Goal: Information Seeking & Learning: Learn about a topic

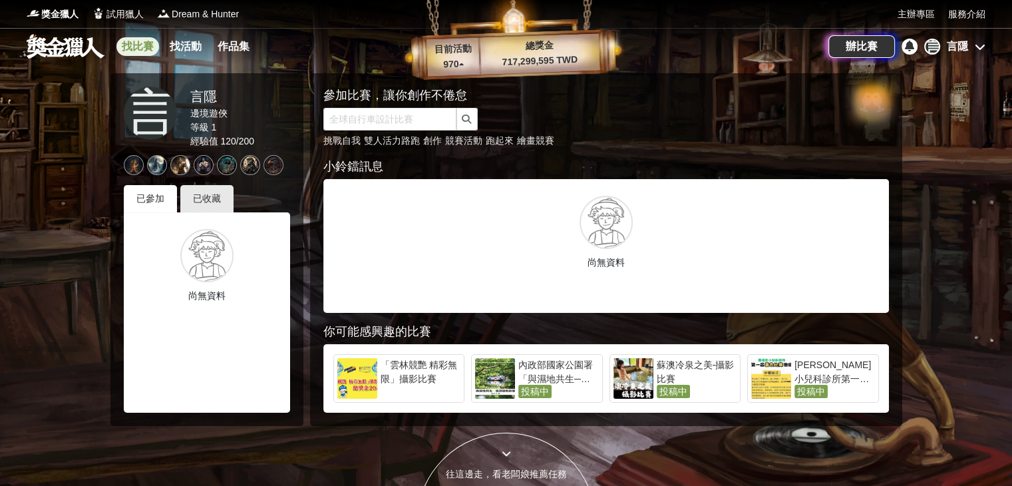
click at [136, 47] on link "找比賽" at bounding box center [137, 46] width 43 height 19
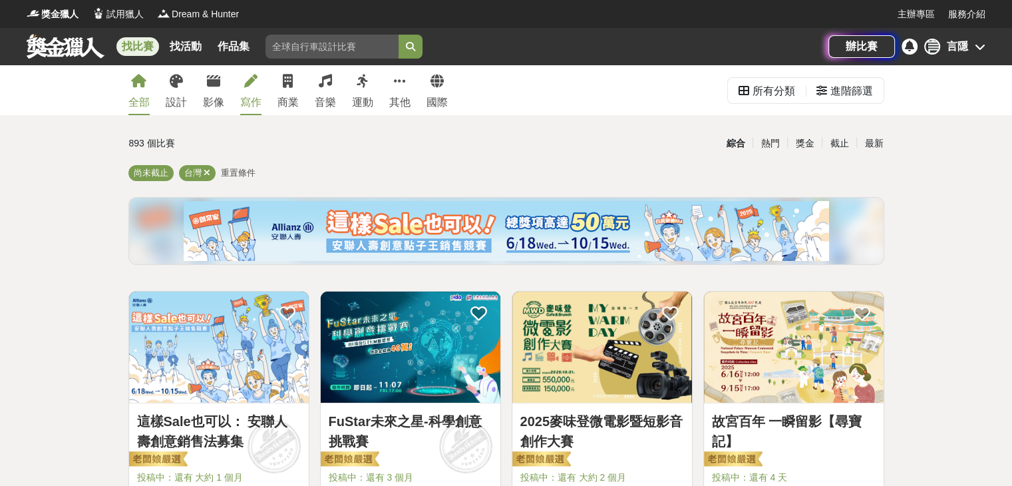
click at [255, 88] on link "寫作" at bounding box center [250, 90] width 21 height 50
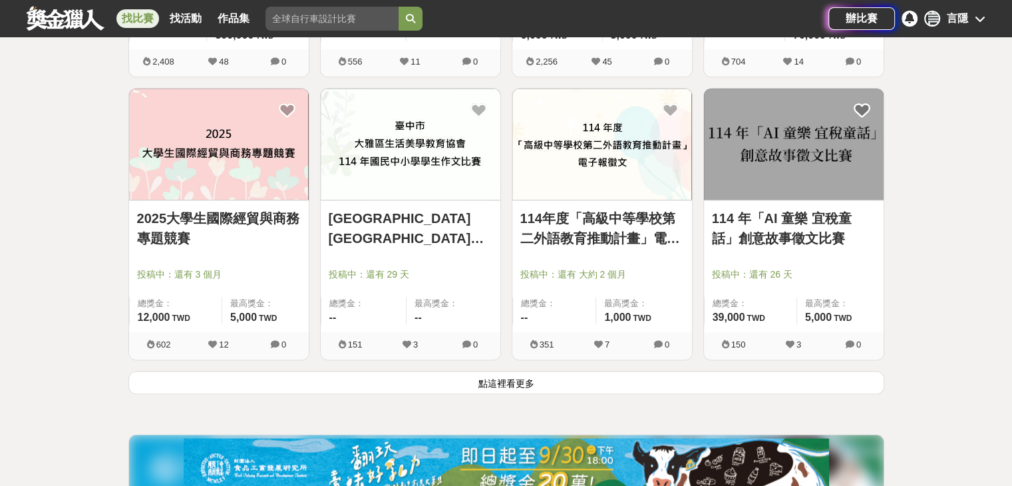
scroll to position [1797, 0]
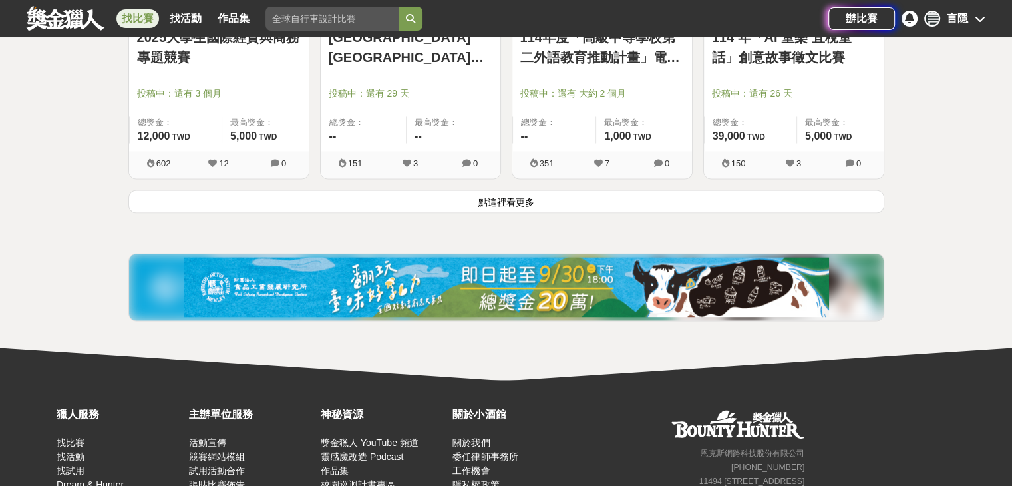
click at [487, 199] on button "點這裡看更多" at bounding box center [506, 201] width 756 height 23
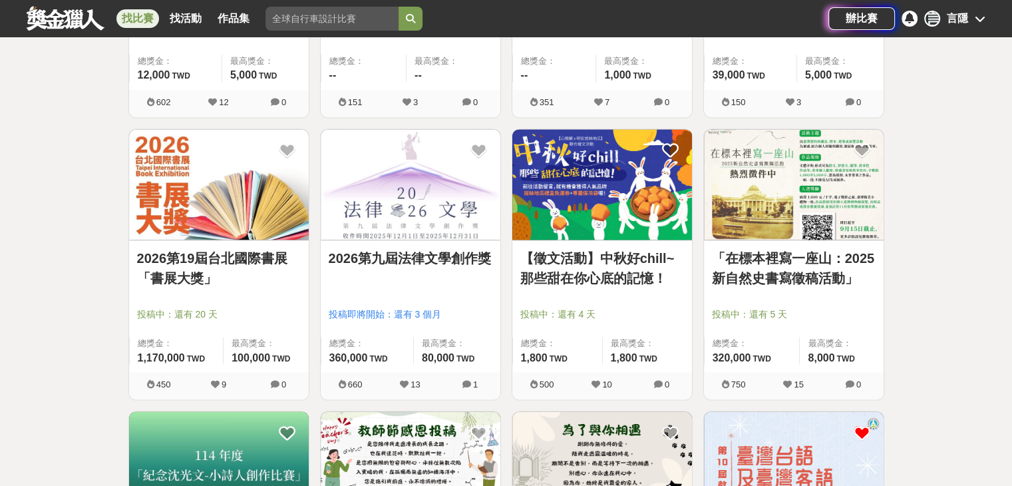
scroll to position [1930, 0]
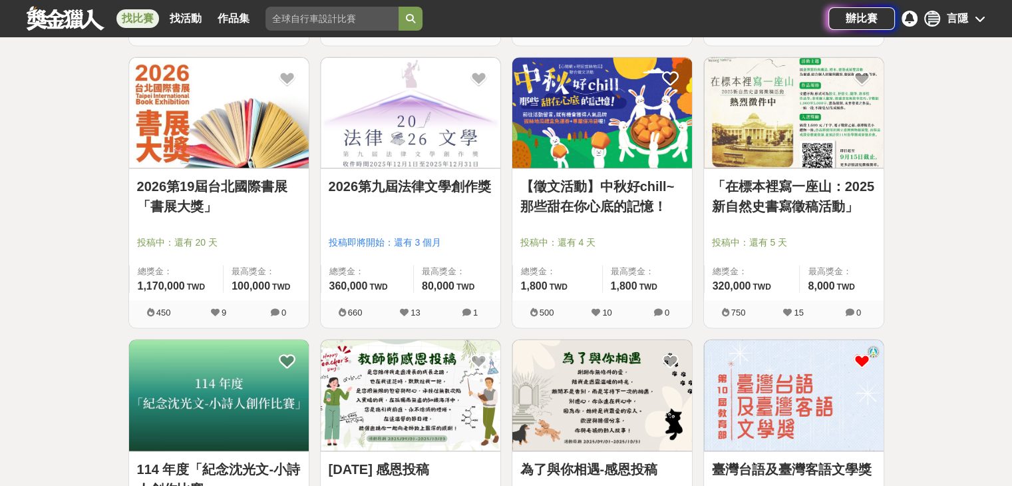
click at [242, 194] on link "2026第19屆台北國際書展「書展大獎」" at bounding box center [219, 196] width 164 height 40
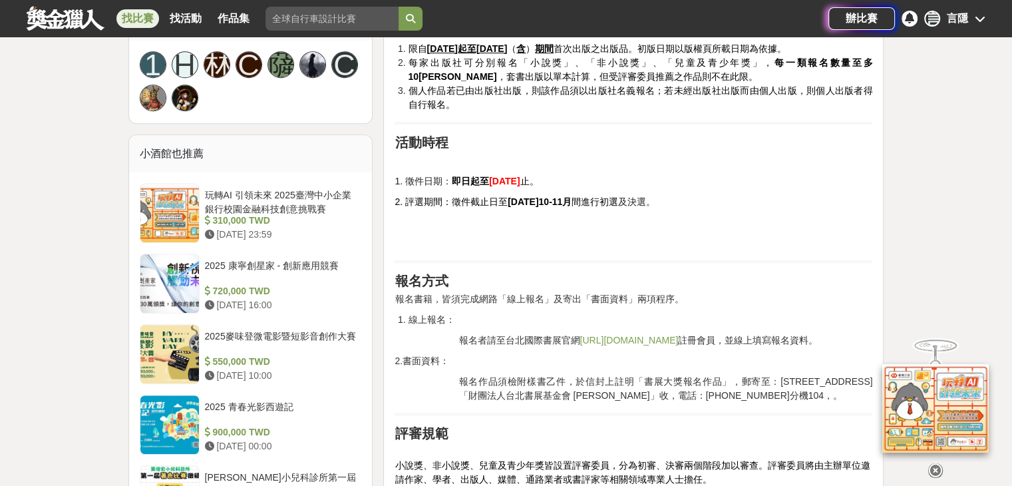
scroll to position [932, 0]
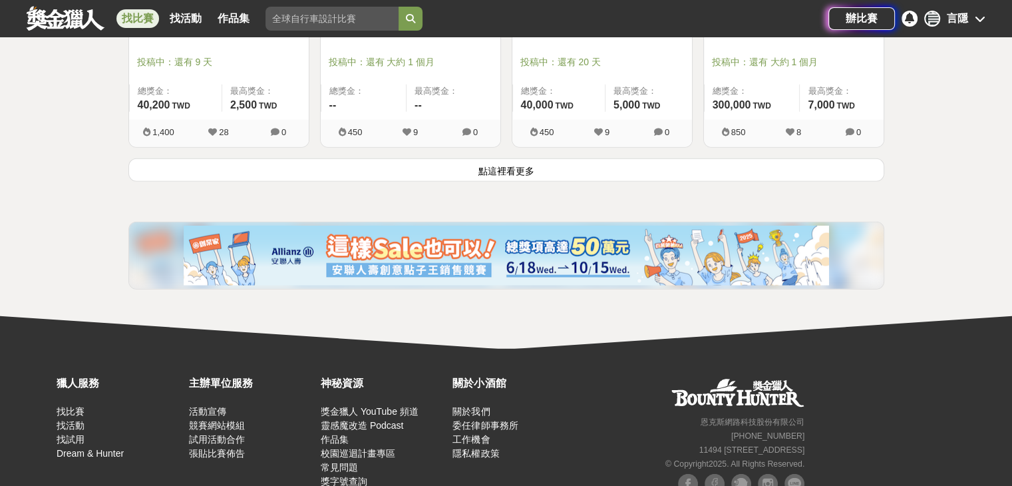
scroll to position [3528, 0]
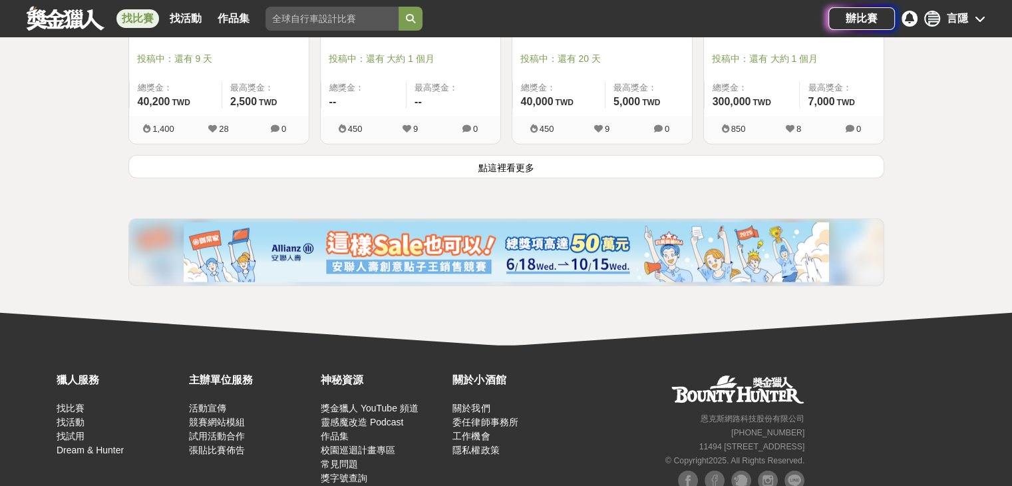
click at [491, 171] on button "點這裡看更多" at bounding box center [506, 166] width 756 height 23
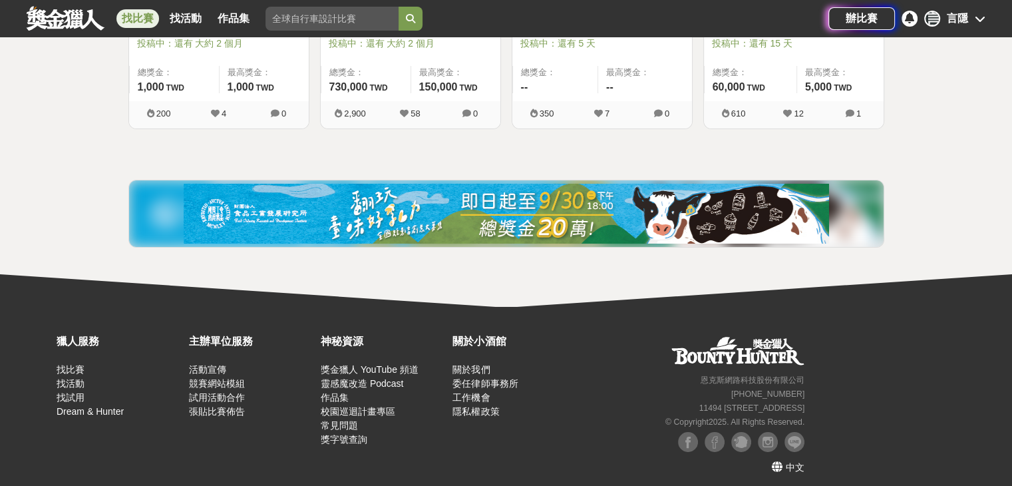
scroll to position [4678, 0]
